Goal: Information Seeking & Learning: Learn about a topic

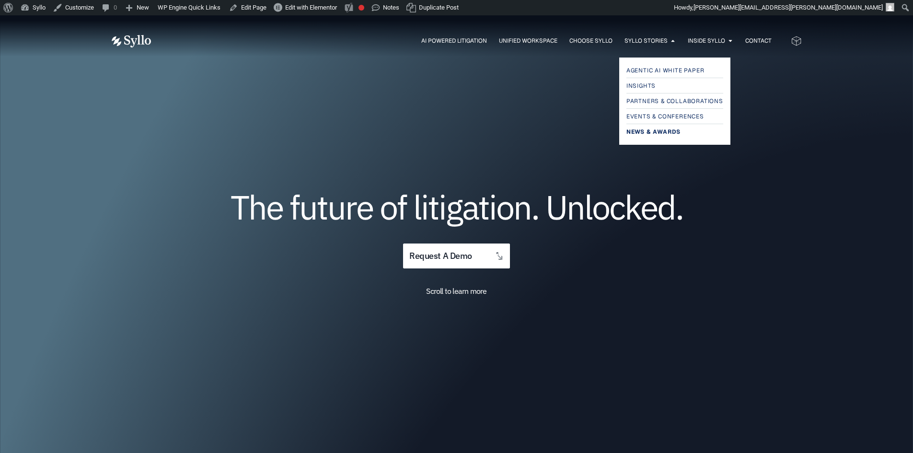
click at [654, 133] on span "News & Awards" at bounding box center [654, 132] width 54 height 12
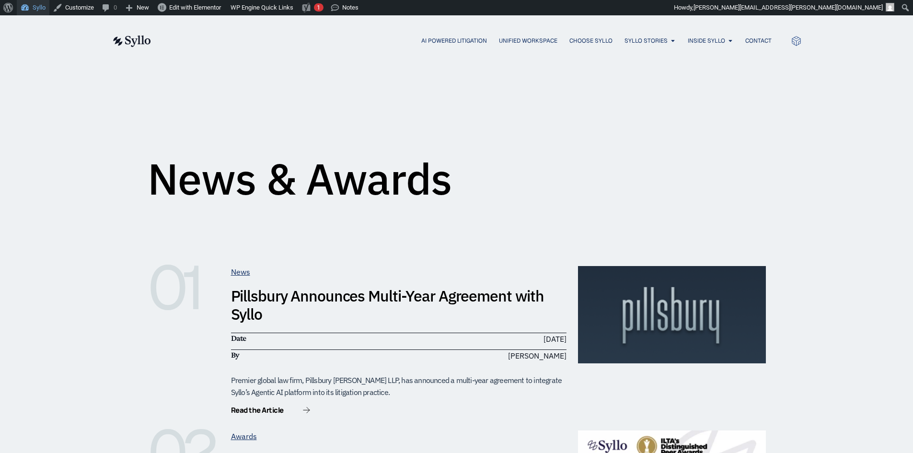
click at [32, 12] on link "Syllo" at bounding box center [33, 7] width 33 height 15
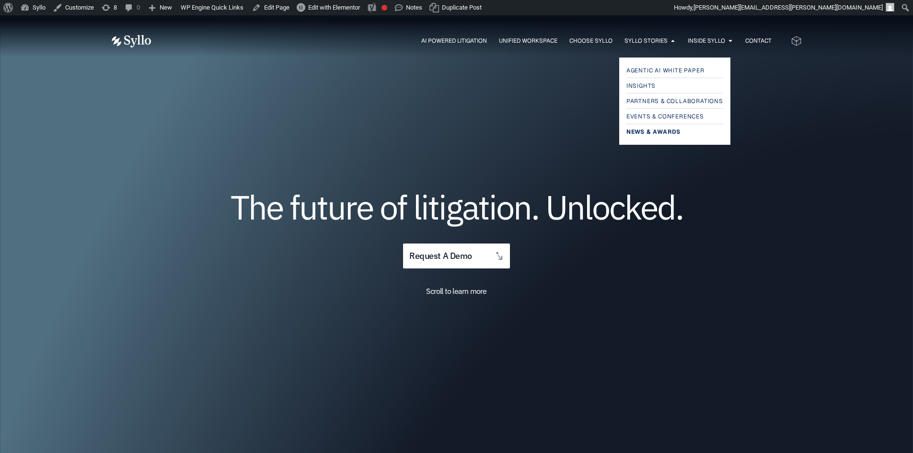
click at [655, 132] on span "News & Awards" at bounding box center [654, 132] width 54 height 12
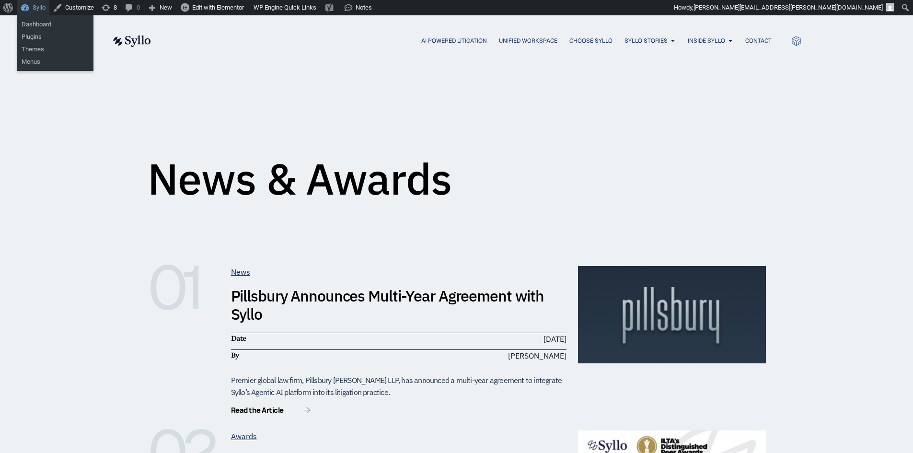
click at [36, 8] on link "Syllo" at bounding box center [33, 7] width 33 height 15
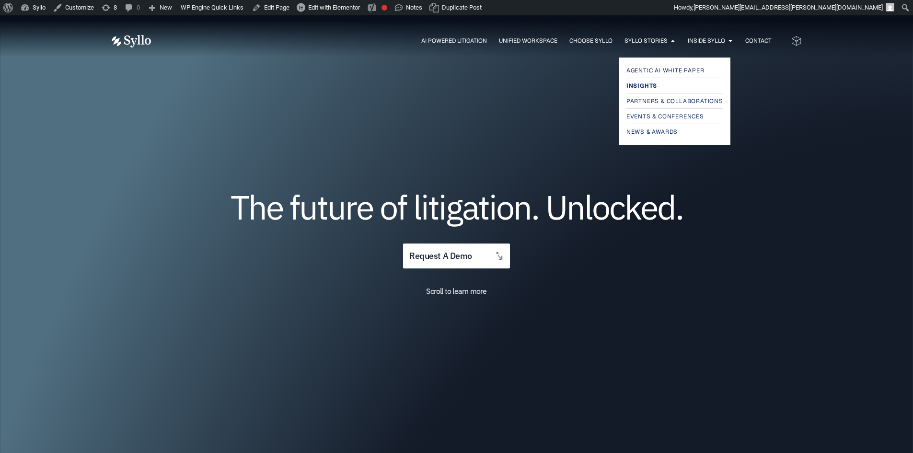
click at [642, 84] on span "Insights" at bounding box center [642, 86] width 31 height 12
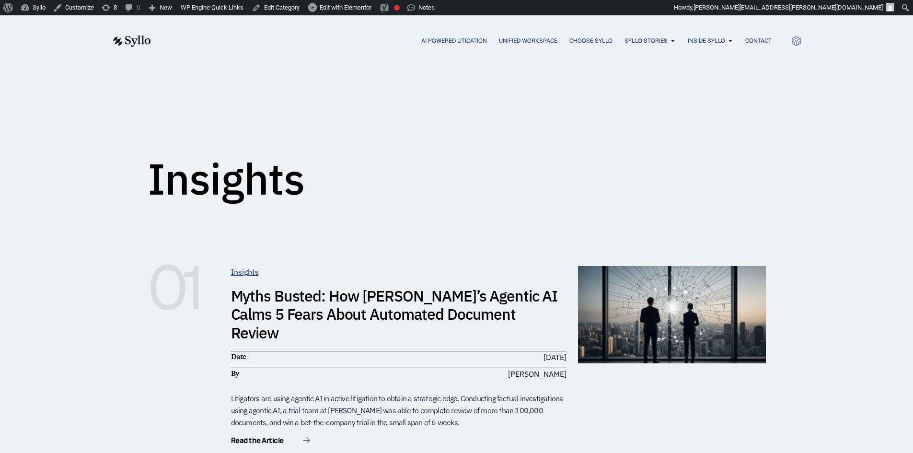
click at [306, 303] on link "Myths Busted: How Syllo’s Agentic AI Calms 5 Fears About Automated Document Rev…" at bounding box center [394, 314] width 327 height 57
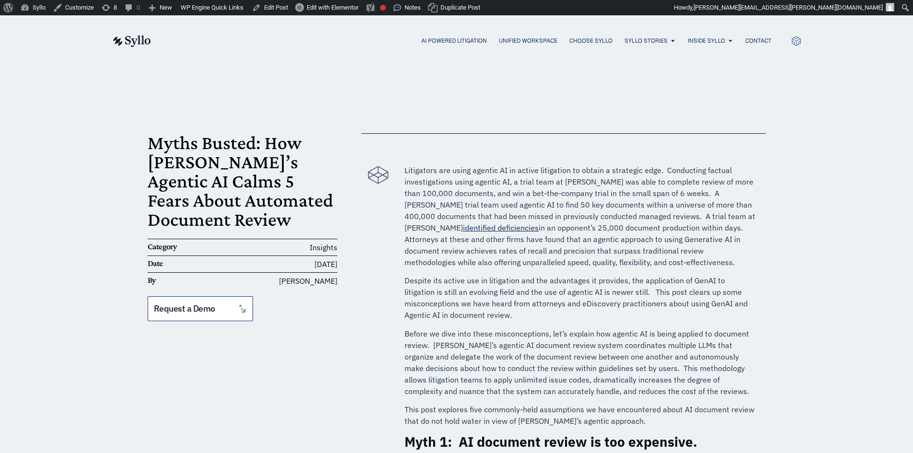
drag, startPoint x: 450, startPoint y: 136, endPoint x: 440, endPoint y: 138, distance: 10.2
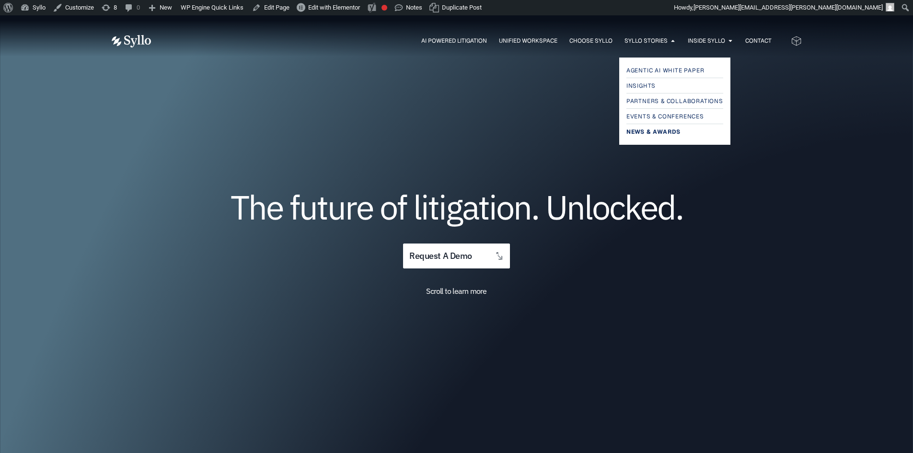
click at [646, 129] on span "News & Awards" at bounding box center [654, 132] width 54 height 12
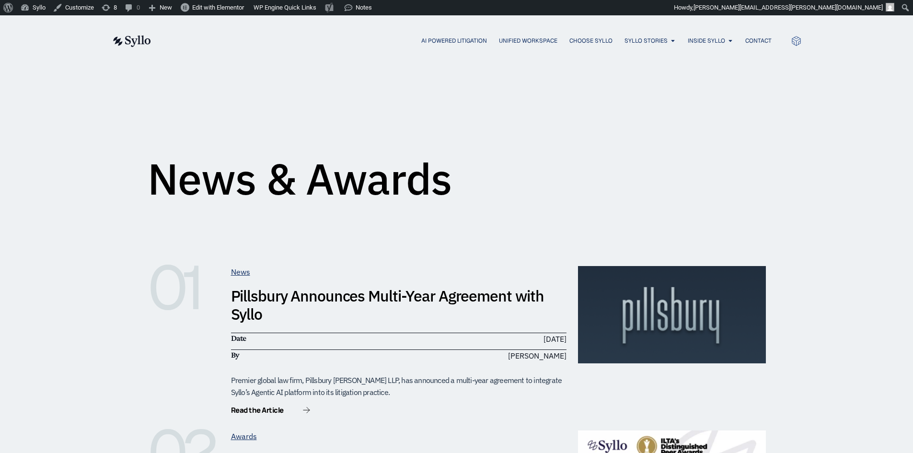
click at [497, 148] on div "News & Awards" at bounding box center [457, 137] width 618 height 119
click at [329, 300] on link "Pillsbury Announces Multi-Year Agreement with Syllo" at bounding box center [388, 305] width 314 height 38
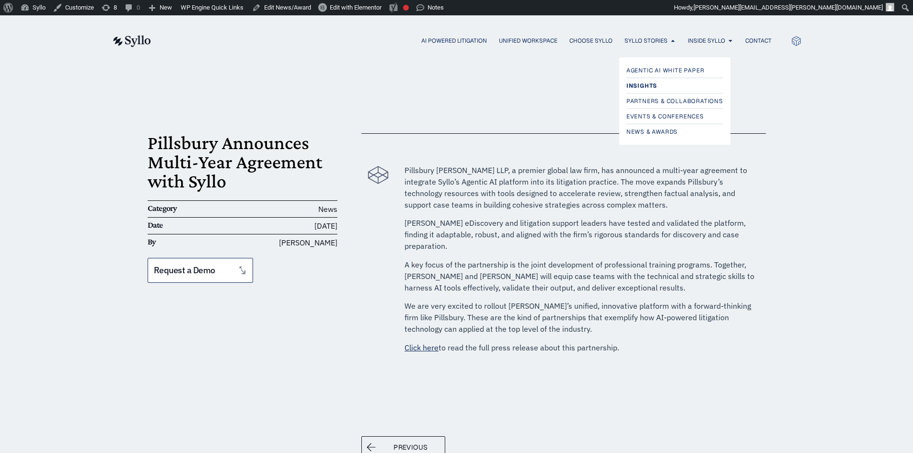
click at [646, 85] on span "Insights" at bounding box center [642, 86] width 31 height 12
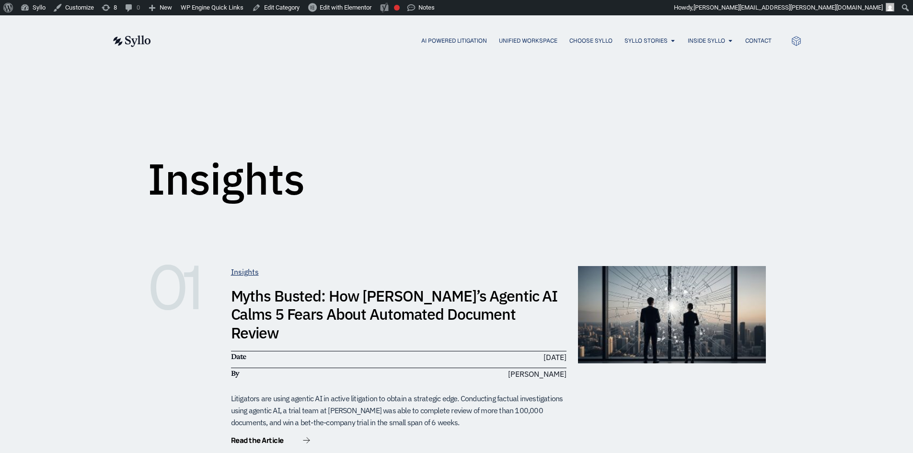
click at [303, 313] on link "Myths Busted: How [PERSON_NAME]’s Agentic AI Calms 5 Fears About Automated Docu…" at bounding box center [394, 314] width 327 height 57
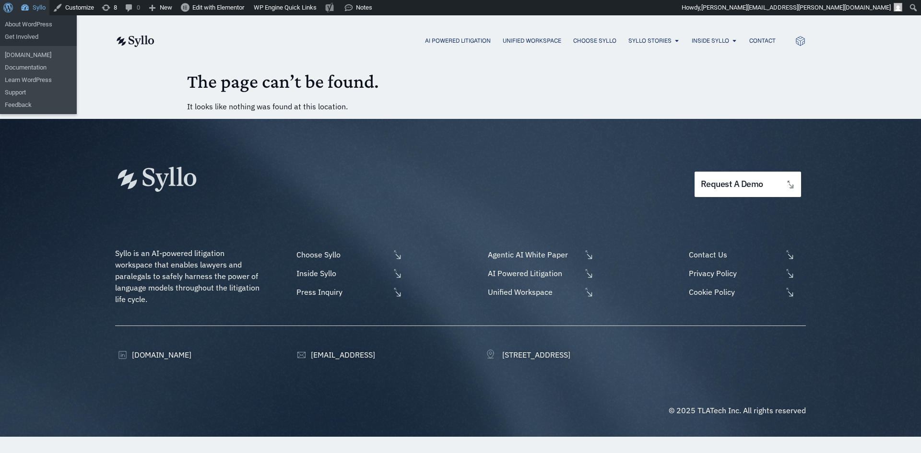
click at [33, 1] on link "Syllo" at bounding box center [33, 7] width 33 height 15
